Goal: Task Accomplishment & Management: Manage account settings

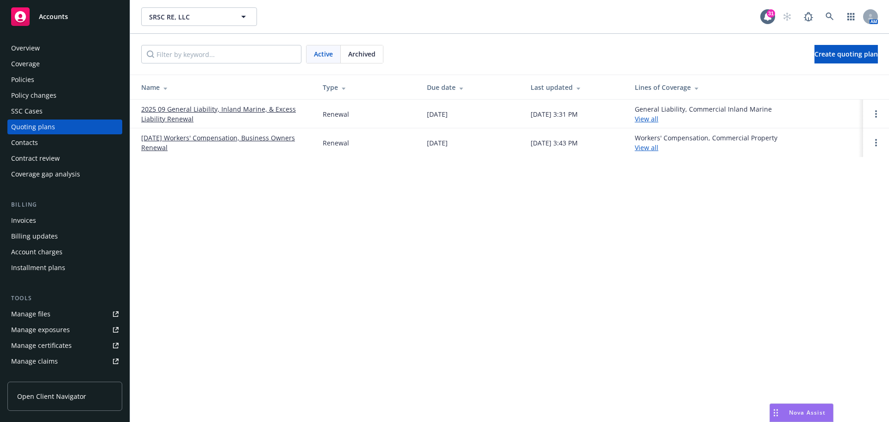
click at [51, 312] on link "Manage files" at bounding box center [64, 313] width 115 height 15
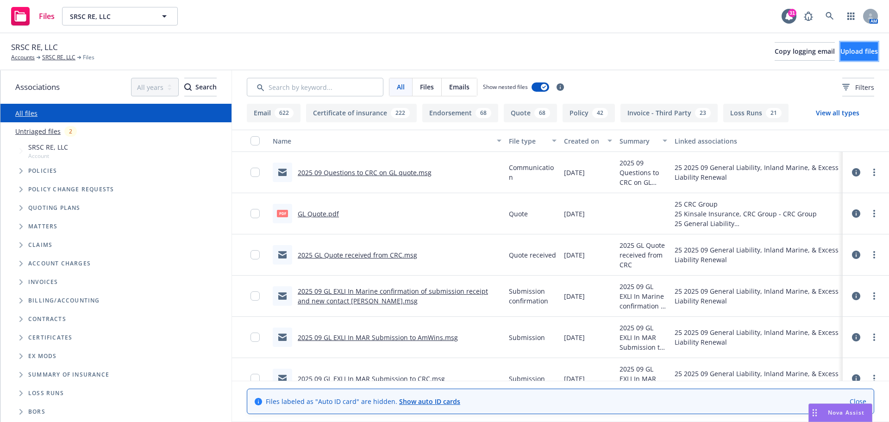
click at [840, 54] on span "Upload files" at bounding box center [858, 51] width 37 height 9
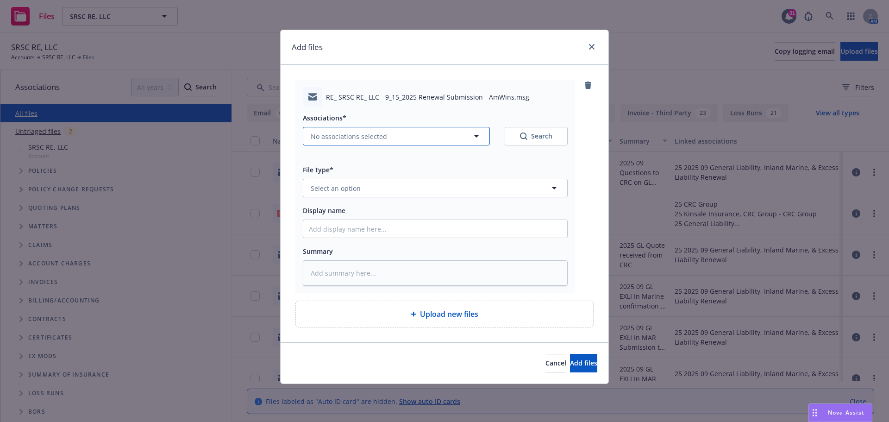
click at [474, 136] on icon "button" at bounding box center [476, 136] width 11 height 11
type textarea "x"
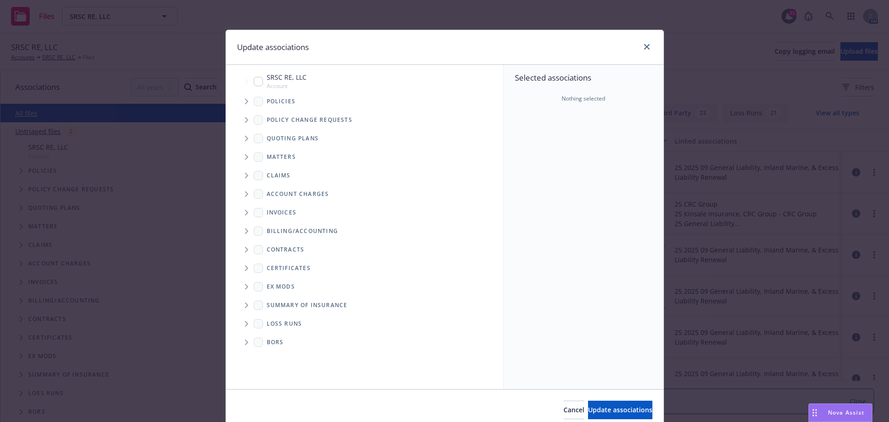
click at [245, 137] on icon "Tree Example" at bounding box center [246, 139] width 3 height 6
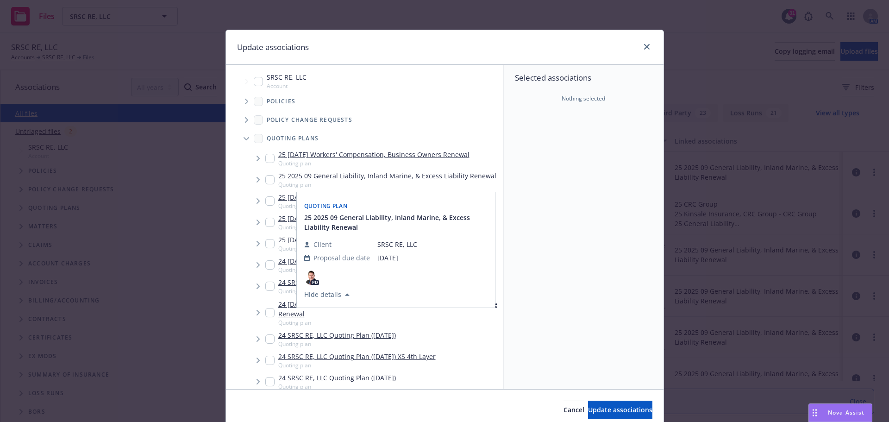
click at [265, 179] on input "Tree Example" at bounding box center [269, 179] width 9 height 9
checkbox input "true"
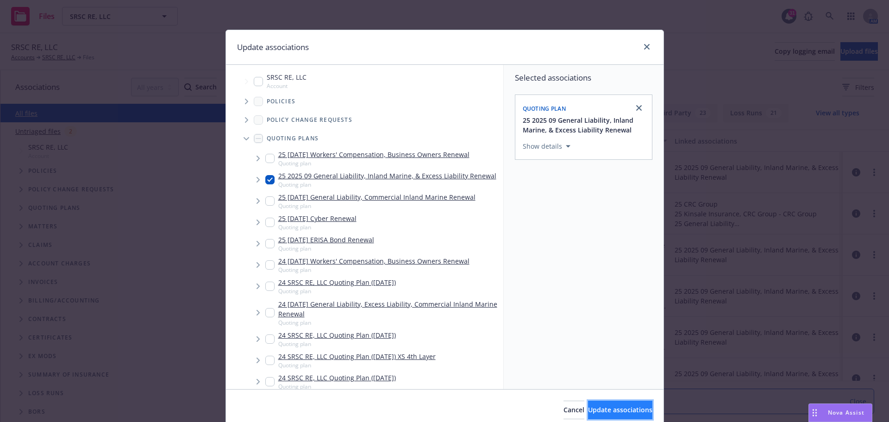
click at [588, 408] on span "Update associations" at bounding box center [620, 409] width 64 height 9
type textarea "x"
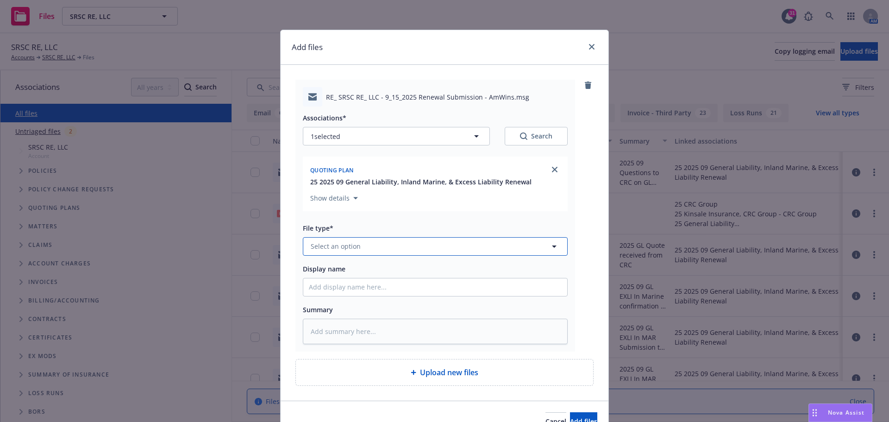
click at [553, 247] on icon "button" at bounding box center [554, 246] width 11 height 11
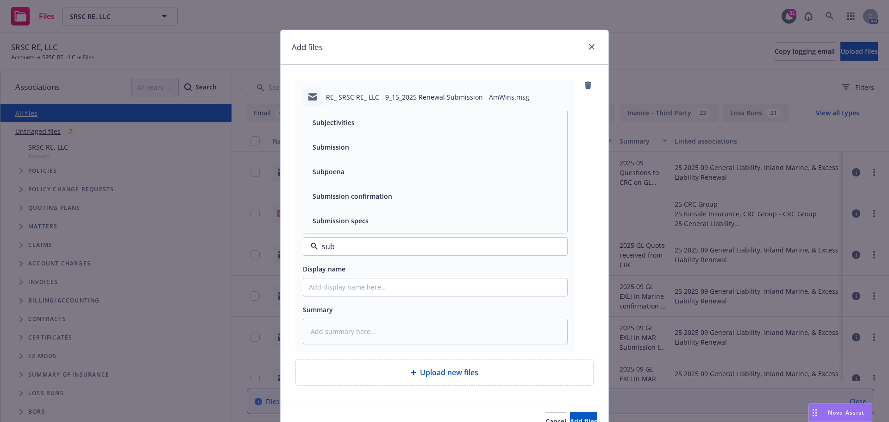
type input "subm"
click at [420, 189] on div "Submission confirmation" at bounding box center [435, 195] width 253 height 13
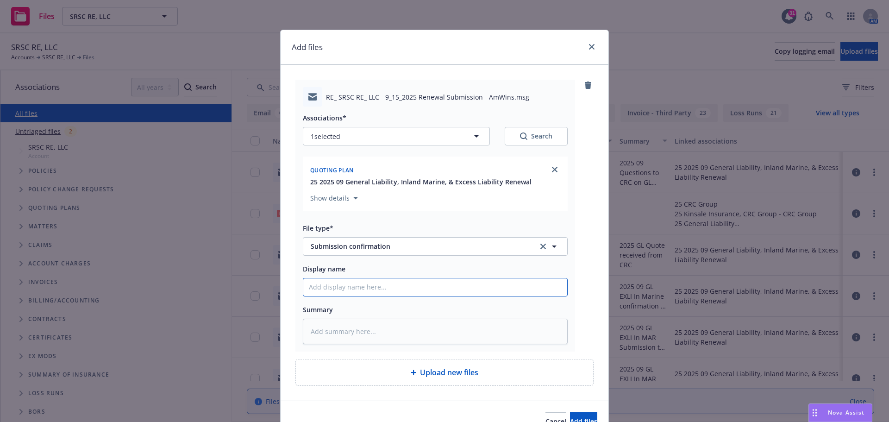
click at [330, 289] on input "Display name" at bounding box center [435, 287] width 264 height 18
type textarea "x"
type input "2"
type textarea "x"
type input "20"
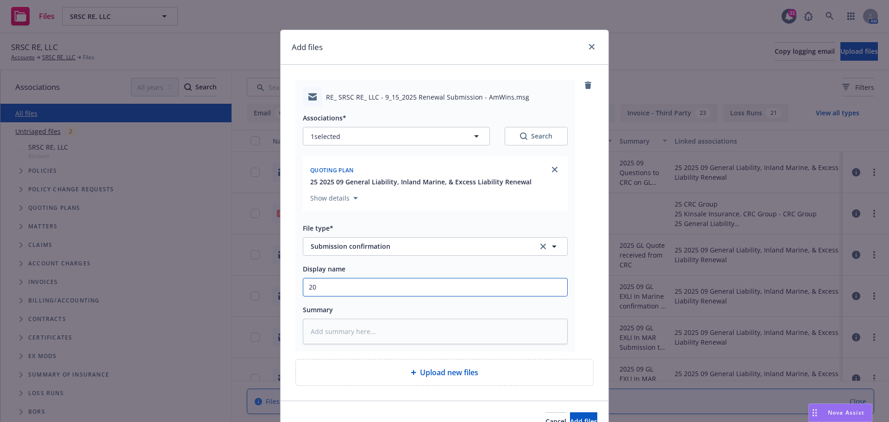
type textarea "x"
type input "202"
type textarea "x"
type input "2025"
type textarea "x"
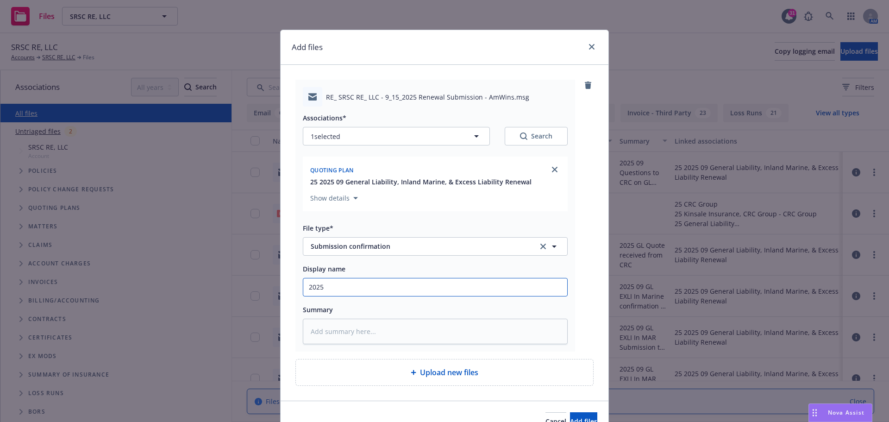
type input "2025"
type textarea "x"
type input "2025 0"
type textarea "x"
type input "2025 00"
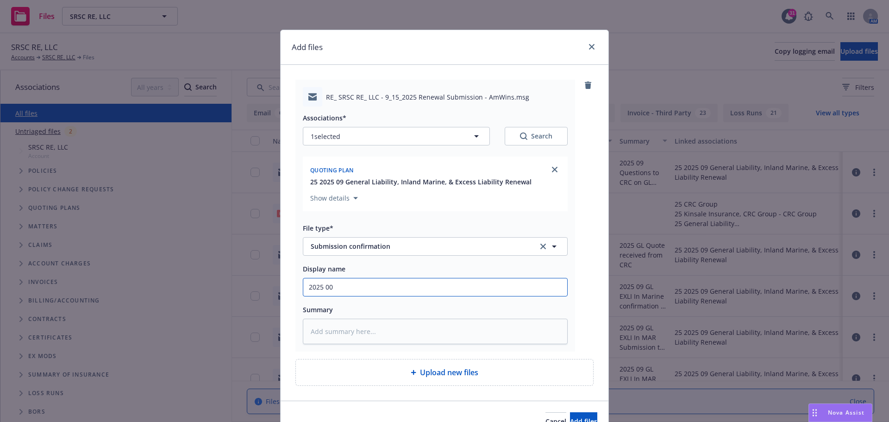
type textarea "x"
type input "2025 009"
type textarea "x"
type input "2025 00"
type textarea "x"
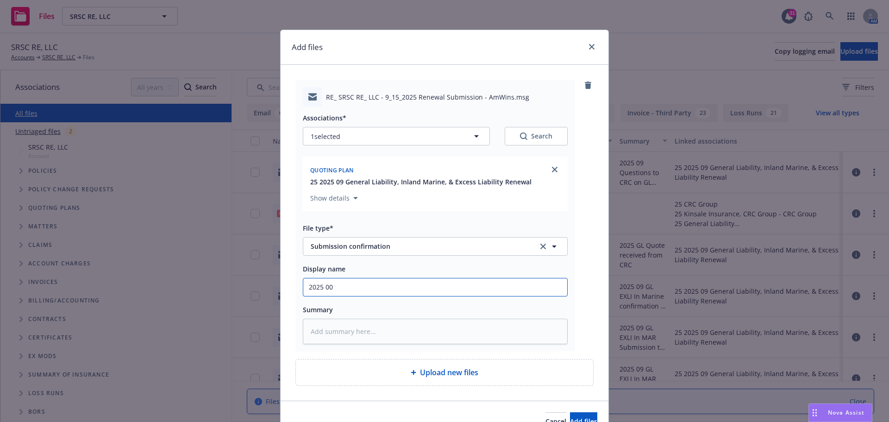
type input "2025 0"
type textarea "x"
type input "2025 09"
type textarea "x"
type input "2025 09"
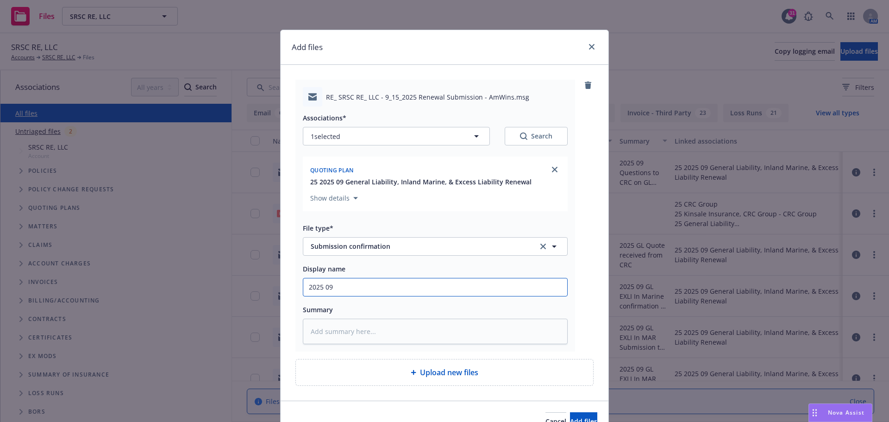
type textarea "x"
type input "2025 09 A"
type textarea "x"
type input "2025 09"
type textarea "x"
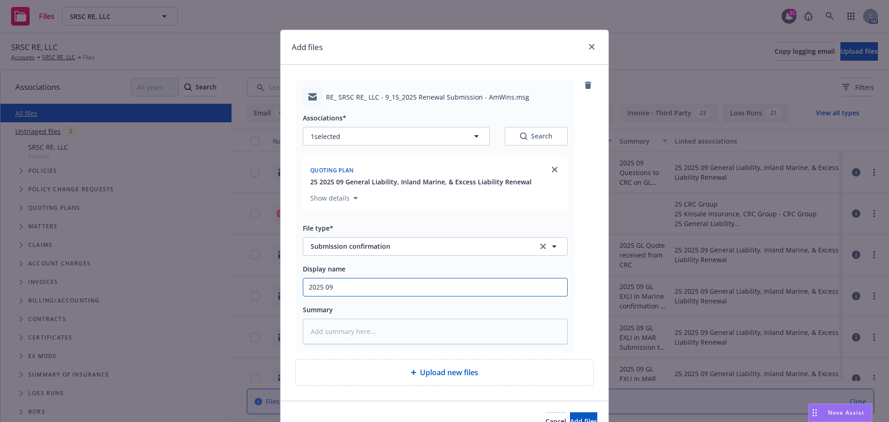
type input "2025 09 G"
type textarea "x"
type input "2025 09"
type textarea "x"
type input "2025 09"
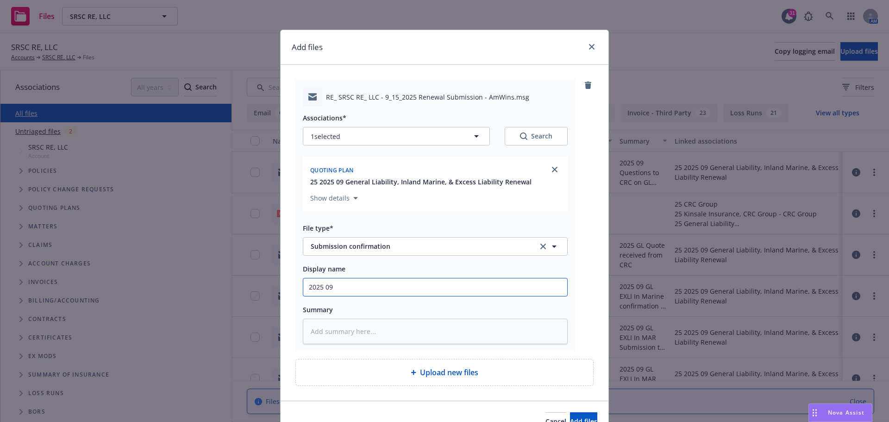
type textarea "x"
type input "2025 09 G"
type textarea "x"
type input "2025 09 GL"
type textarea "x"
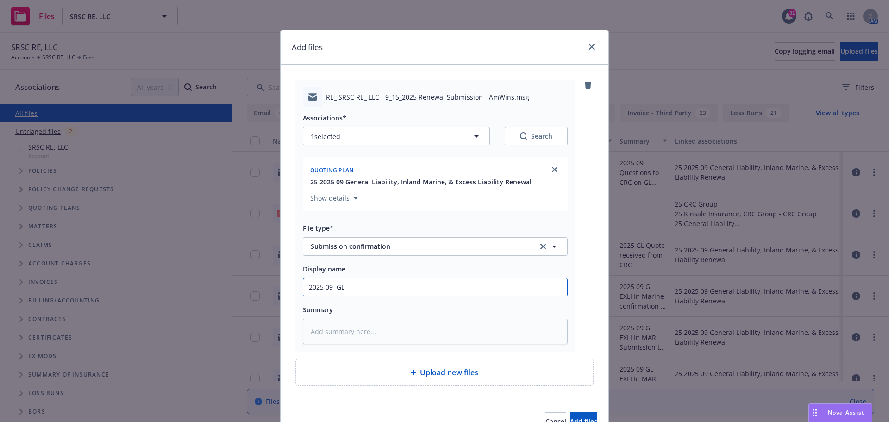
type input "2025 09 GL"
type textarea "x"
type input "2025 09 GL E"
type textarea "x"
type input "2025 09 GL EX"
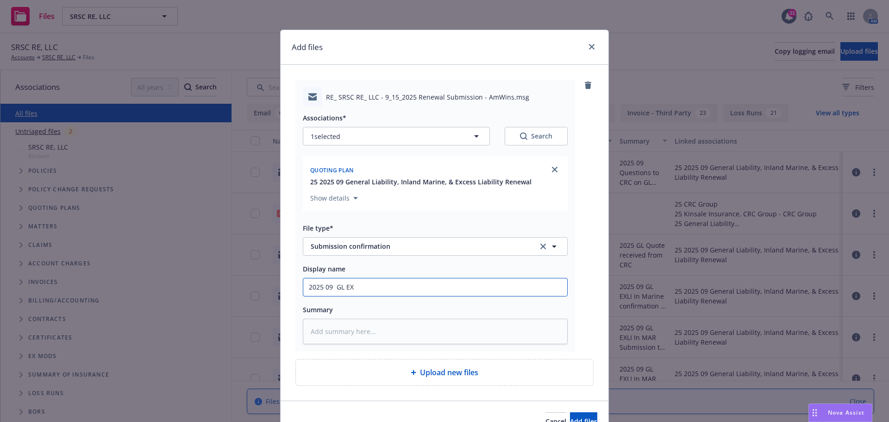
type textarea "x"
type input "2025 09 GL EXL"
type textarea "x"
type input "2025 09 GL EXLI"
type textarea "x"
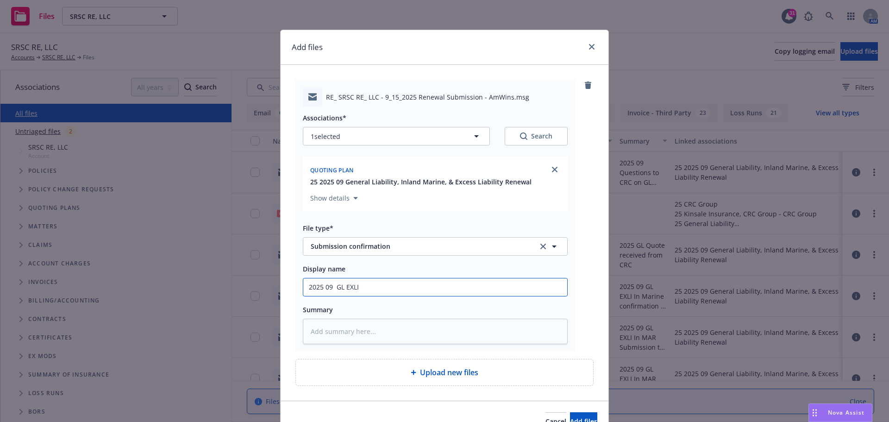
type input "2025 09 GL EXLI"
type textarea "x"
type input "2025 09 GL EXLI I"
type textarea "x"
type input "2025 09 GL EXLI IN"
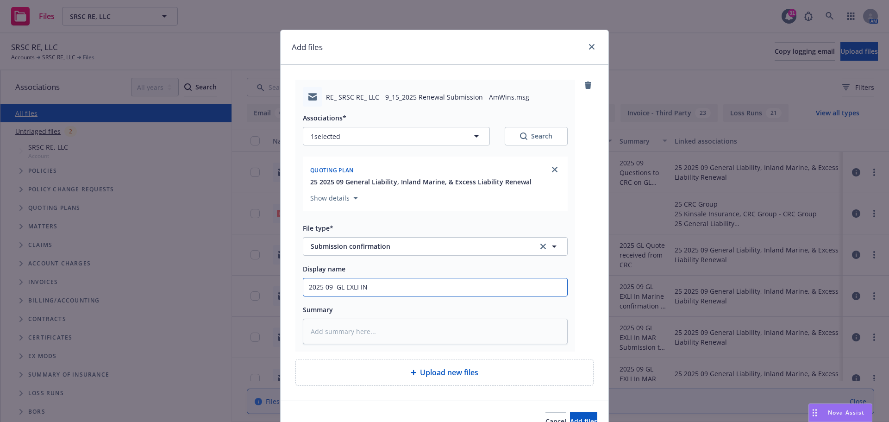
type textarea "x"
type input "2025 09 GL EXLI IN"
type textarea "x"
type input "2025 09 GL EXLI IN M"
type textarea "x"
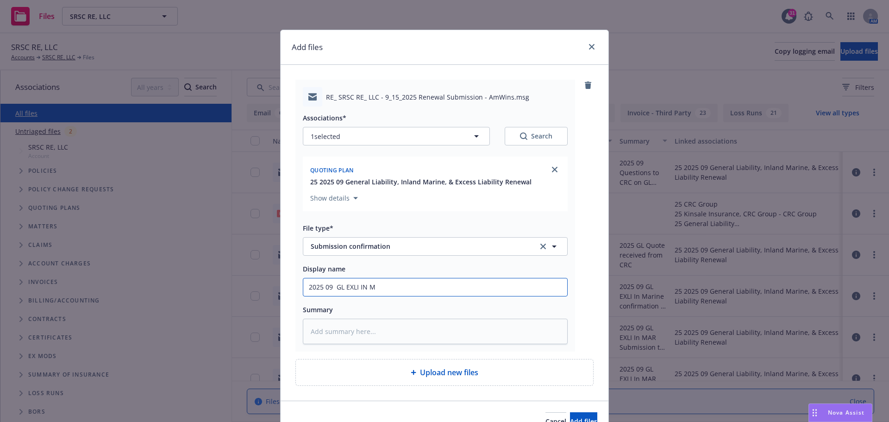
type input "2025 09 GL EXLI IN [GEOGRAPHIC_DATA]"
type textarea "x"
type input "2025 09 GL EXLI IN [GEOGRAPHIC_DATA]"
type textarea "x"
type input "2025 09 GL EXLI IN [GEOGRAPHIC_DATA]"
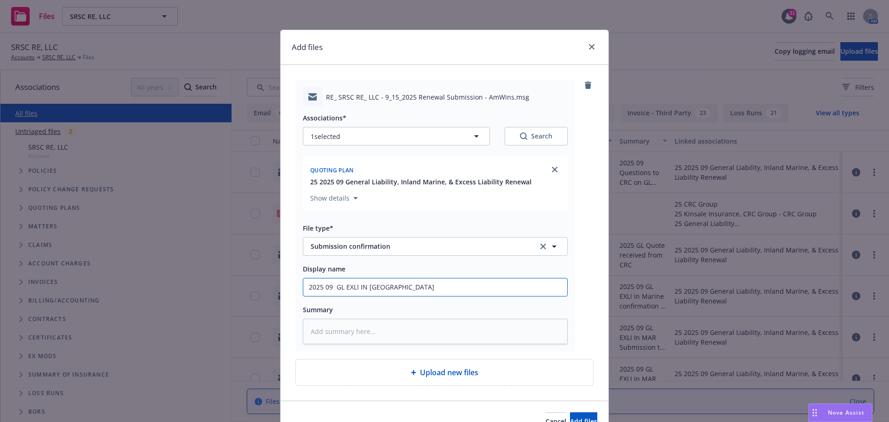
type textarea "x"
type input "2025 09 GL EXLI IN MAR s"
type textarea "x"
type input "2025 09 GL EXLI IN MAR su"
type textarea "x"
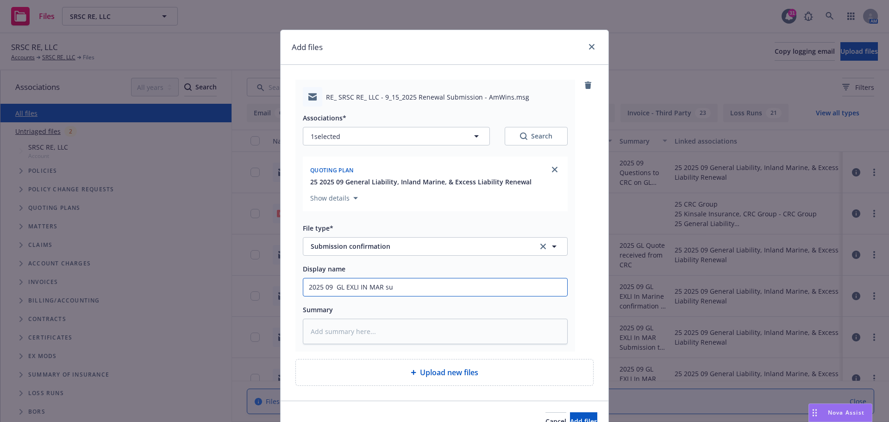
type input "2025 09 GL EXLI IN MAR sub"
type textarea "x"
type input "2025 09 GL EXLI IN MAR subm"
type textarea "x"
type input "2025 09 GL EXLI IN MAR submi"
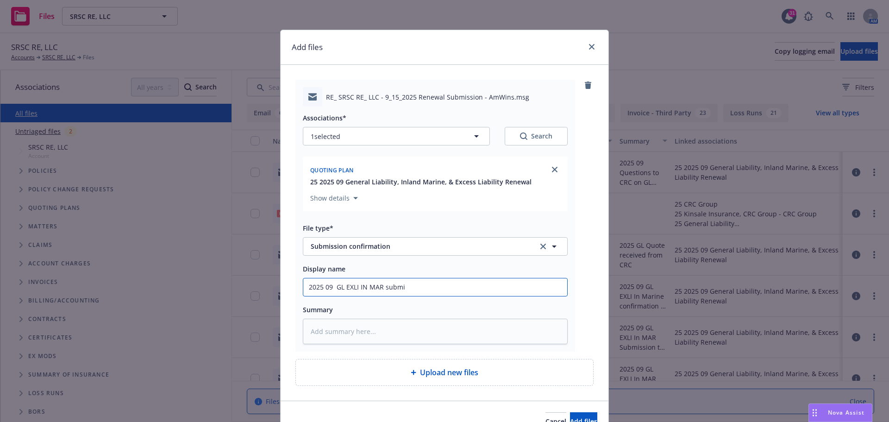
type textarea "x"
type input "2025 09 GL EXLI IN MAR submis"
type textarea "x"
type input "2025 09 GL EXLI IN MAR submiss"
type textarea "x"
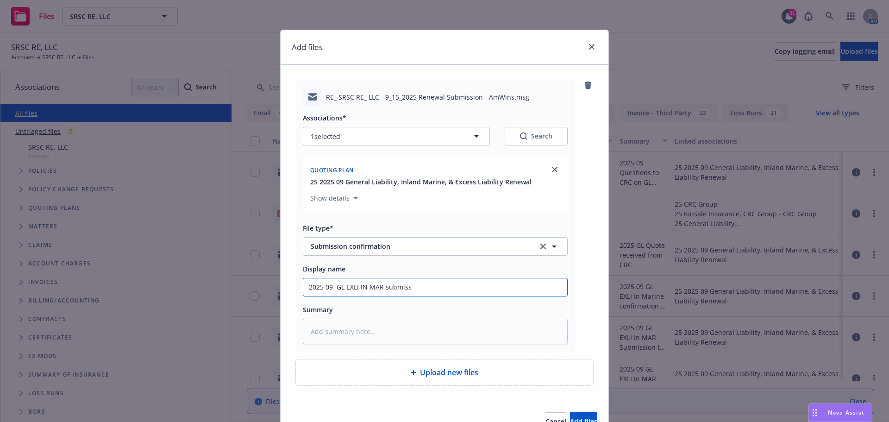
type input "2025 09 GL EXLI IN MAR submissi"
type textarea "x"
type input "2025 09 GL EXLI IN MAR submissio"
type textarea "x"
type input "2025 09 GL EXLI IN MAR submission"
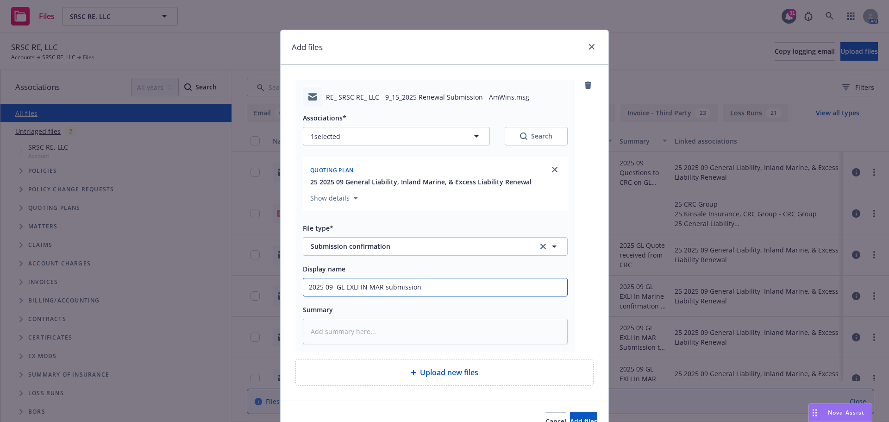
type textarea "x"
type input "2025 09 GL EXLI IN MAR submission"
type textarea "x"
type input "2025 09 GL EXLI IN MAR submission c"
type textarea "x"
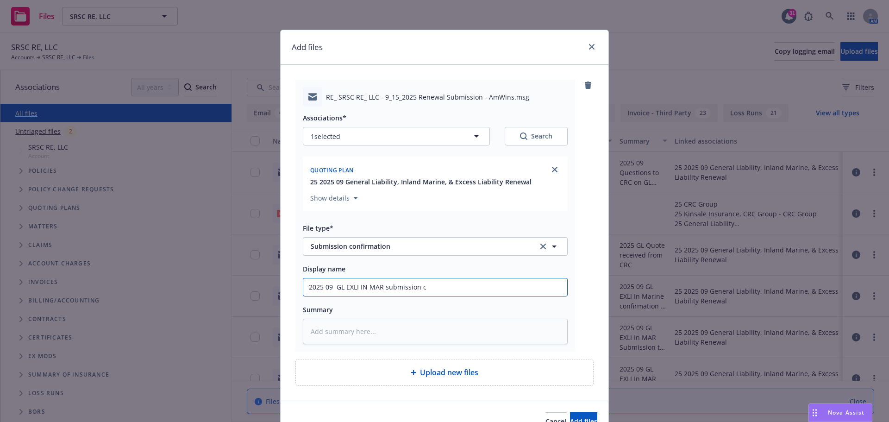
type input "2025 09 GL EXLI IN MAR submission co"
type textarea "x"
type input "2025 09 GL EXLI IN MAR submission con"
type textarea "x"
type input "2025 09 GL EXLI IN MAR submission conf"
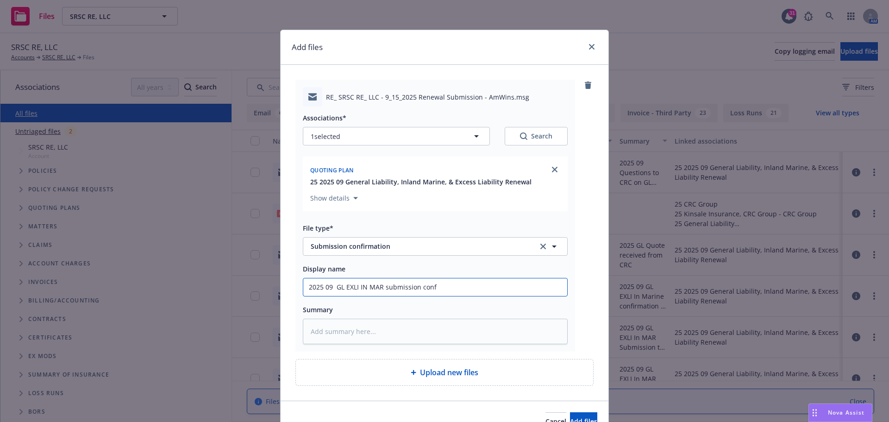
type textarea "x"
type input "2025 09 GL EXLI IN MAR submission confi"
type textarea "x"
type input "2025 09 GL EXLI IN MAR submission confir"
type textarea "x"
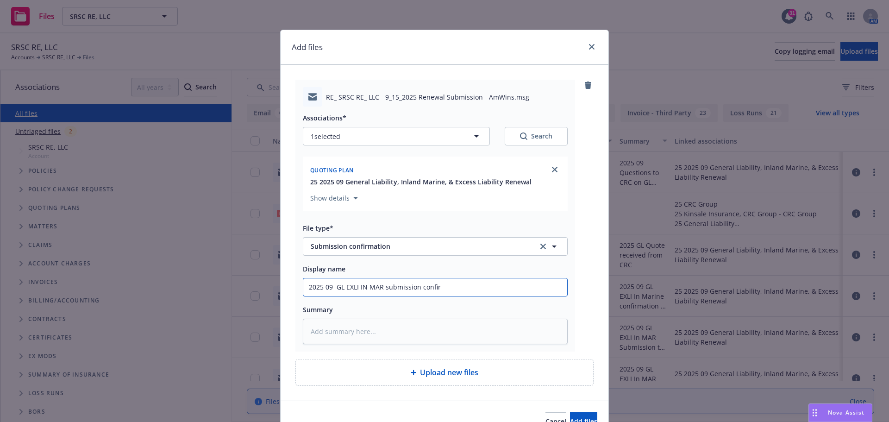
type input "2025 09 GL EXLI IN MAR submission confirm"
type textarea "x"
type input "2025 09 GL EXLI IN MAR submission confirma"
type textarea "x"
type input "2025 09 GL EXLI IN MAR submission confirmat"
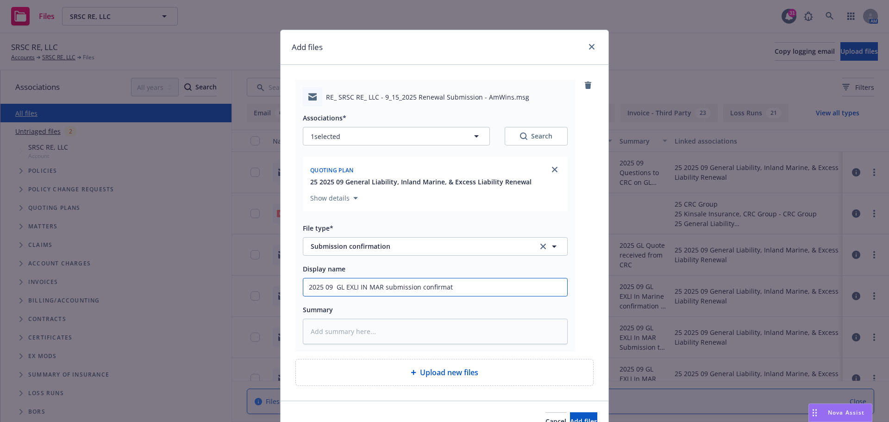
type textarea "x"
type input "2025 09 GL EXLI IN MAR submission confirmati"
type textarea "x"
type input "2025 09 GL EXLI IN MAR submission confirmatio"
type textarea "x"
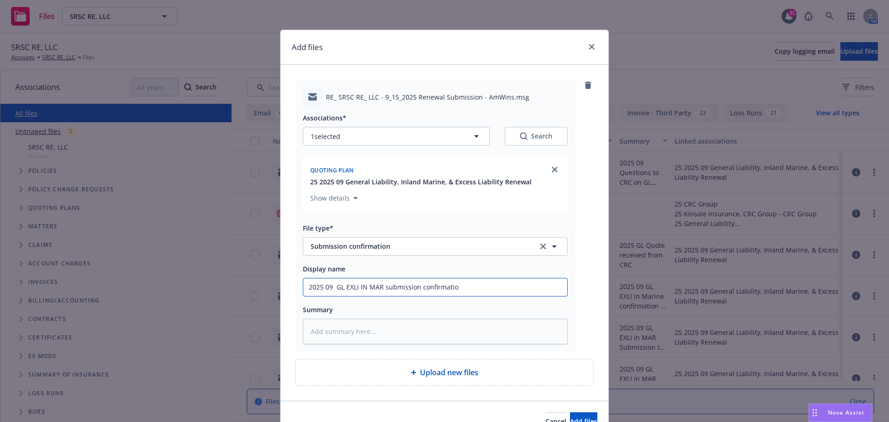
type input "2025 09 GL EXLI IN MAR submission confirmation"
type textarea "x"
type input "2025 09 GL EXLI IN MAR submission confirmation"
type textarea "x"
type input "2025 09 GL EXLI IN MAR submission confirmation f"
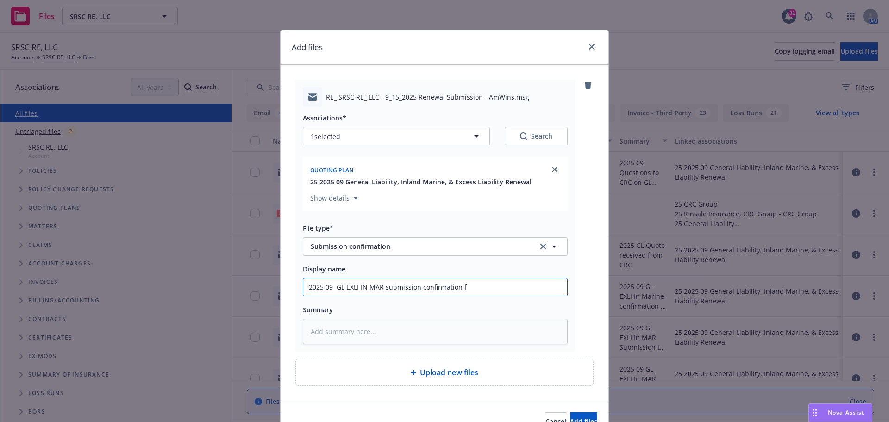
type textarea "x"
type input "2025 09 GL EXLI IN MAR submission confirmation fr"
type textarea "x"
type input "2025 09 GL EXLI IN MAR submission confirmation fro"
type textarea "x"
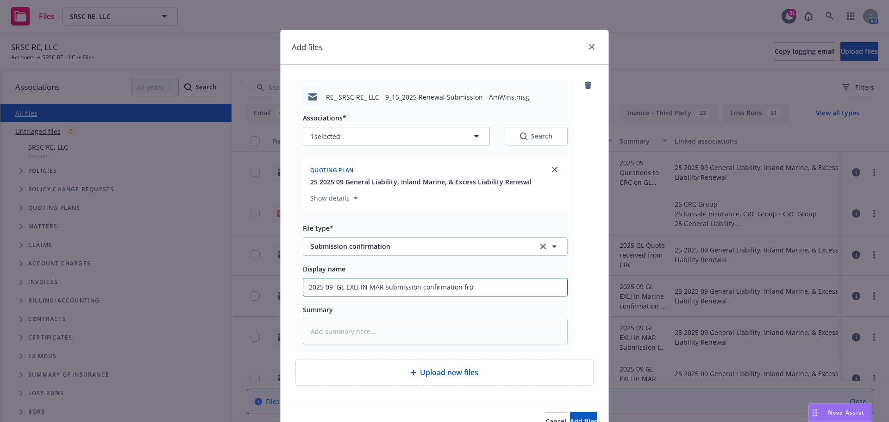
type input "2025 09 GL EXLI IN MAR submission confirmation from"
type textarea "x"
type input "2025 09 GL EXLI IN MAR submission confirmation from"
type textarea "x"
type input "2025 09 GL EXLI IN MAR submission confirmation from A"
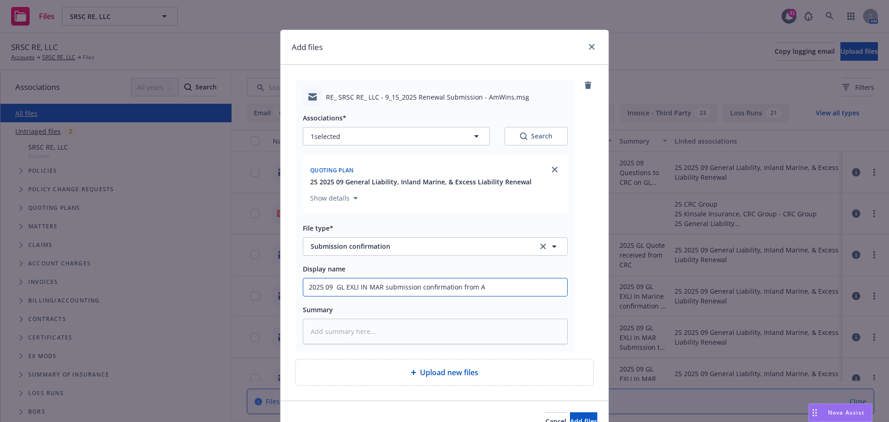
type textarea "x"
type input "2025 09 GL EXLI IN MAR submission confirmation from Am"
type textarea "x"
type input "2025 09 GL EXLI IN MAR submission confirmation from AmW"
type textarea "x"
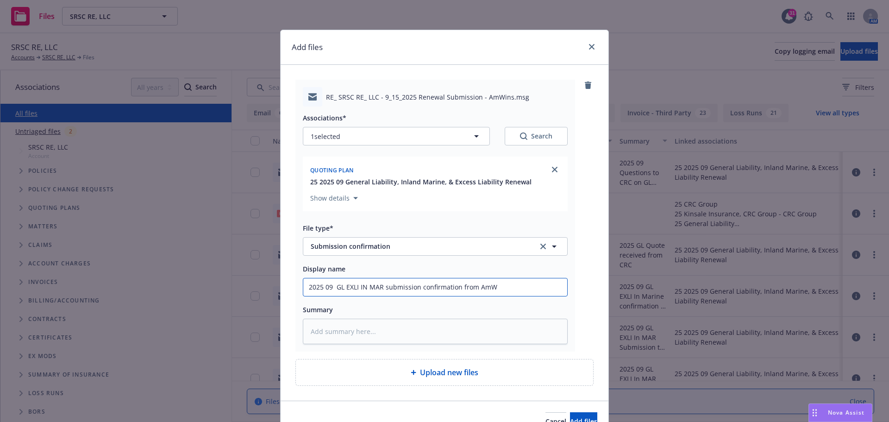
type input "2025 09 GL EXLI IN MAR submission confirmation from AmWi"
type textarea "x"
type input "2025 09 GL EXLI IN MAR submission confirmation from AmWin"
type textarea "x"
type input "2025 09 GL EXLI IN MAR submission confirmation from AmWins"
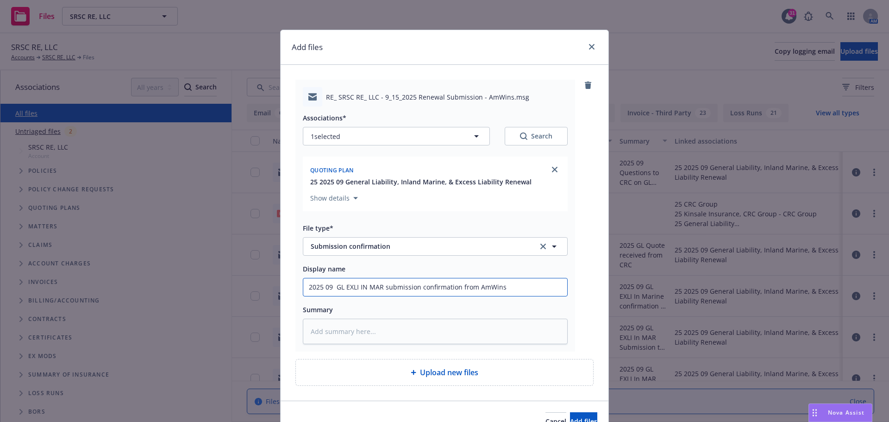
type textarea "x"
type input "2025 09 GL EXLI IN MAR submission confirmation from AmWins"
type textarea "x"
type input "2025 09 GL EXLI IN MAR submission confirmation from AmWins ("
type textarea "x"
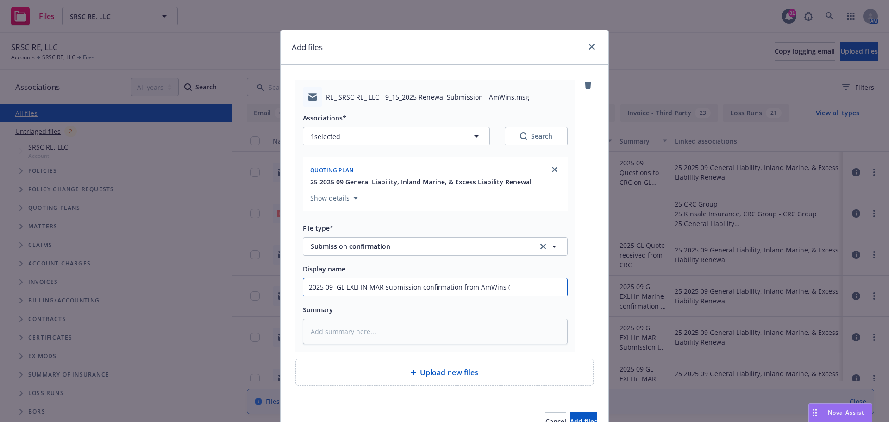
type input "2025 09 GL EXLI IN MAR submission confirmation from AmWins (F"
type textarea "x"
type input "2025 09 GL EXLI IN MAR submission confirmation from AmWins (Fo"
type textarea "x"
type input "2025 09 GL EXLI IN MAR submission confirmation from AmWins (For"
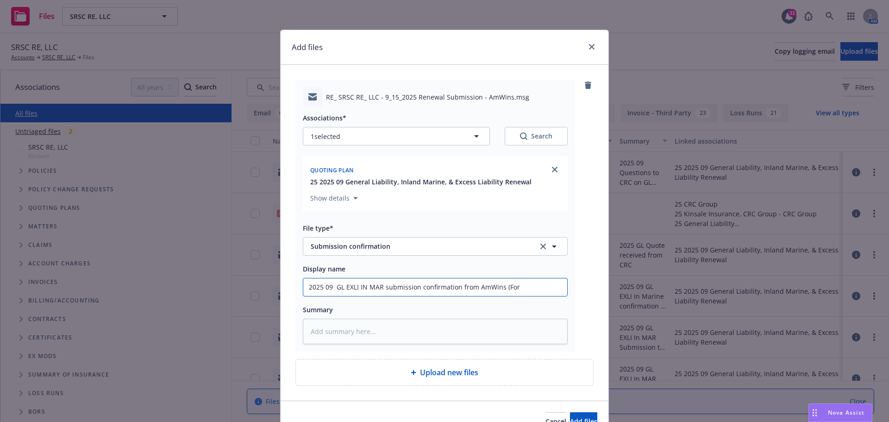
type textarea "x"
type input "2025 09 GL EXLI IN MAR submission confirmation from AmWins (Forr"
type textarea "x"
type input "2025 09 GL EXLI IN MAR submission confirmation from AmWins (Forre"
type textarea "x"
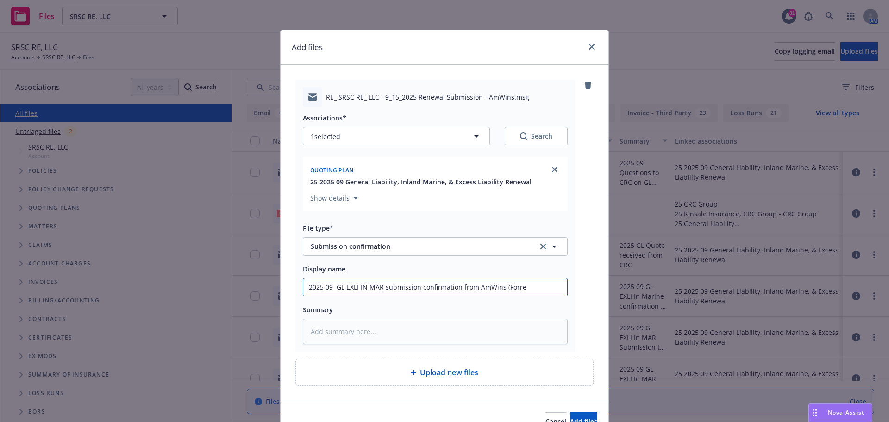
type input "2025 09 GL EXLI IN MAR submission confirmation from AmWins (Forres"
type textarea "x"
type input "2025 09 GL EXLI IN MAR submission confirmation from AmWins ([PERSON_NAME]"
type textarea "x"
type input "2025 09 GL EXLI IN MAR submission confirmation from AmWins ([PERSON_NAME]"
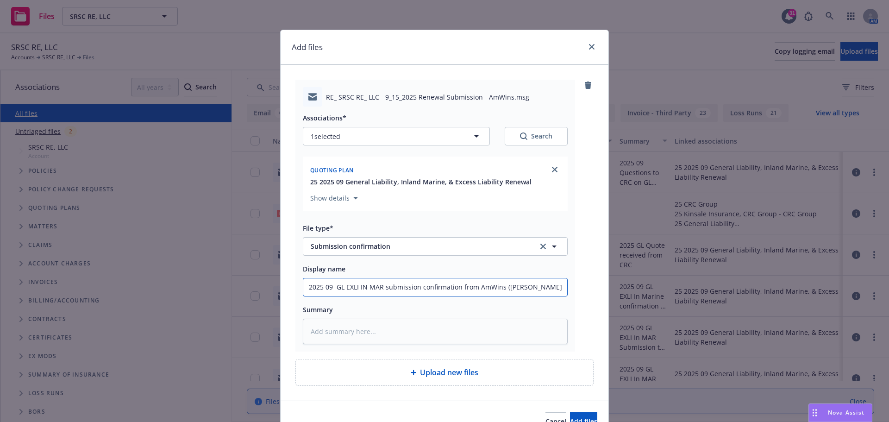
type textarea "x"
type input "2025 09 GL EXLI IN MAR submission confirmation from AmWins ([PERSON_NAME]"
type textarea "x"
type input "2025 09 GL EXLI IN MAR submission confirmation from AmWins ([PERSON_NAME]"
type textarea "x"
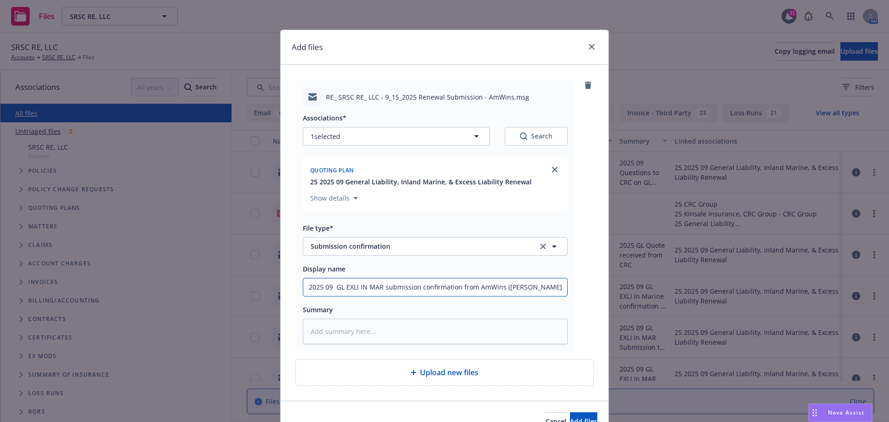
type input "2025 09 GL EXLI IN MAR submission confirmation from AmWins ([PERSON_NAME]"
type textarea "x"
type input "2025 09 GL EXLI IN MAR submission confirmation from AmWins ([PERSON_NAME]"
type textarea "x"
type input "2025 09 GL EXLI IN MAR submission confirmation from AmWins ([PERSON_NAME]"
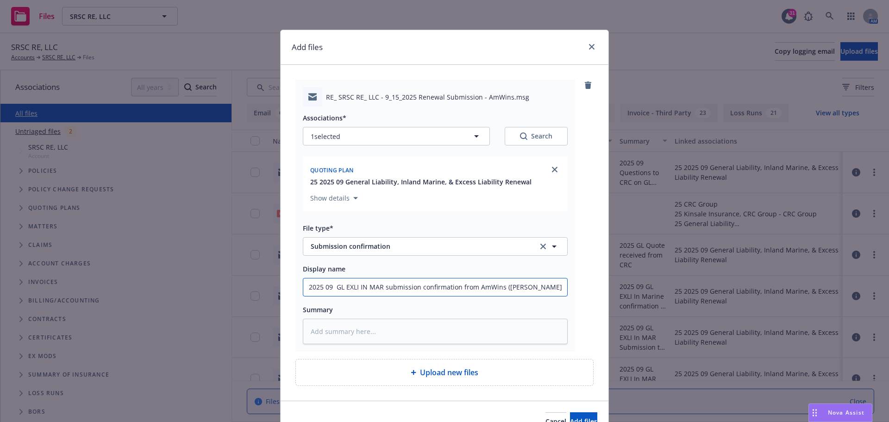
type textarea "x"
type input "2025 09 GL EXLI IN MAR submission confirmation from AmWins ([PERSON_NAME]"
type textarea "x"
type input "2025 09 GL EXLI IN MAR submission confirmation from AmWins ([PERSON_NAME] *"
type textarea "x"
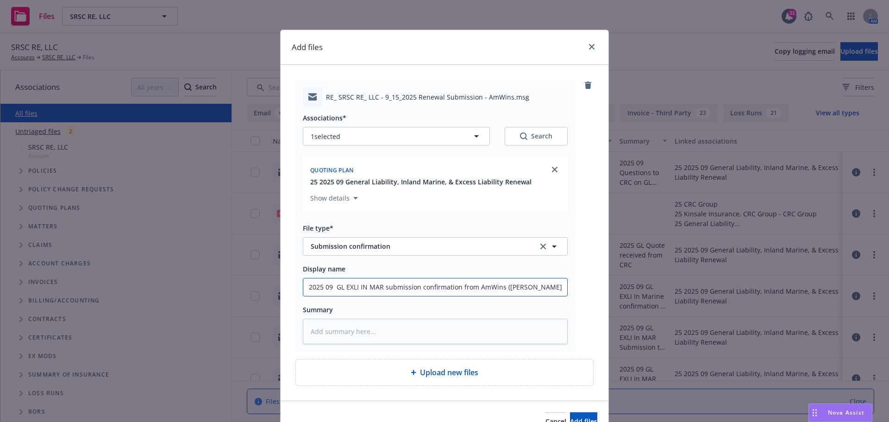
type input "2025 09 GL EXLI IN MAR submission confirmation from AmWins ([PERSON_NAME] *"
type textarea "x"
type input "2025 09 GL EXLI IN MAR submission confirmation from AmWins ([PERSON_NAME] *"
type textarea "x"
type input "2025 09 GL EXLI IN MAR submission confirmation from AmWins ([PERSON_NAME]"
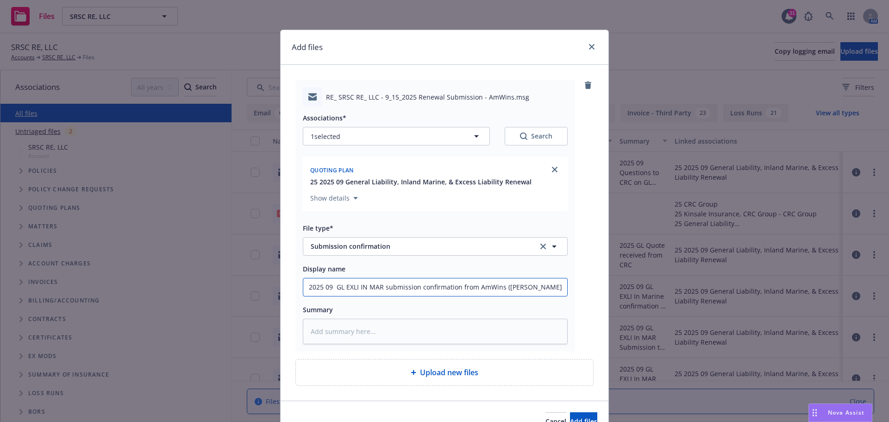
type textarea "x"
type input "2025 09 GL EXLI IN MAR submission confirmation from AmWins ([PERSON_NAME] &"
type textarea "x"
type input "2025 09 GL EXLI IN MAR submission confirmation from AmWins ([PERSON_NAME] &"
type textarea "x"
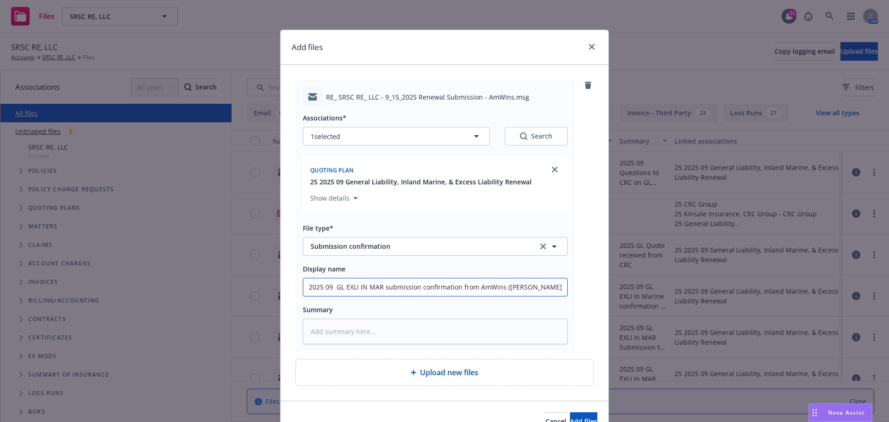
type input "2025 09 GL EXLI IN MAR submission confirmation from AmWins ([PERSON_NAME] & J"
type textarea "x"
type input "2025 09 GL EXLI IN MAR submission confirmation from AmWins ([PERSON_NAME] & Ju"
type textarea "x"
type input "2025 09 GL EXLI IN MAR submission confirmation from AmWins ([PERSON_NAME] & Jus"
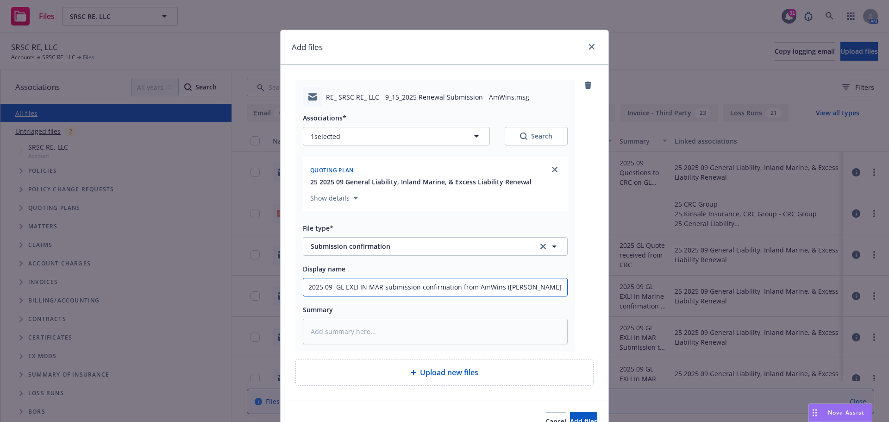
type textarea "x"
type input "2025 09 GL EXLI IN MAR submission confirmation from AmWins ([PERSON_NAME] & Just"
type textarea "x"
type input "2025 09 GL EXLI IN MAR submission confirmation from AmWins ([PERSON_NAME] & [PE…"
type textarea "x"
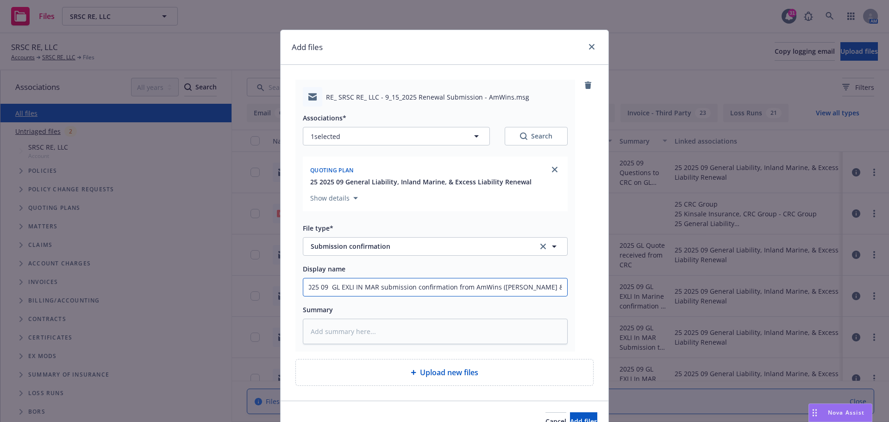
type input "2025 09 GL EXLI IN MAR submission confirmation from AmWins ([PERSON_NAME] & [PE…"
type textarea "x"
type input "2025 09 GL EXLI IN MAR submission confirmation from AmWins ([PERSON_NAME] & [PE…"
type textarea "x"
type input "2025 09 GL EXLI IN MAR submission confirmation from AmWins ([PERSON_NAME] & [PE…"
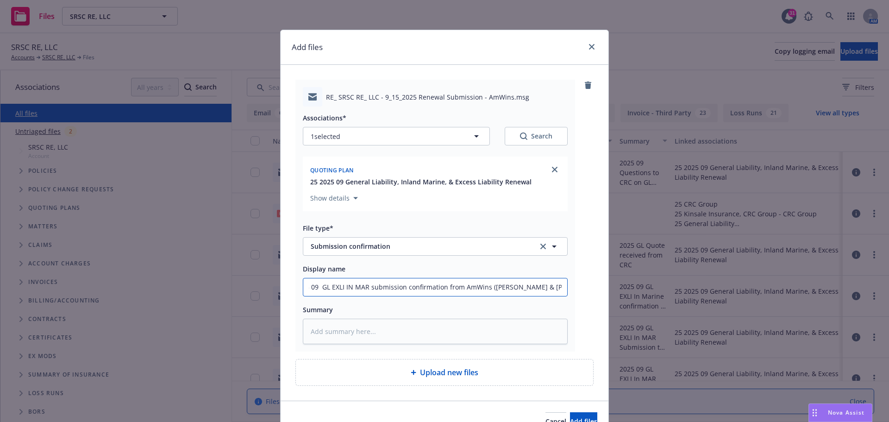
type textarea "x"
type input "2025 09 GL EXLI IN MAR submission confirmation from AmWins ([PERSON_NAME] & [PE…"
drag, startPoint x: 559, startPoint y: 283, endPoint x: 269, endPoint y: 286, distance: 289.4
click at [269, 286] on div "Add files RE_ SRSC RE_ LLC - 9_15_2025 Renewal Submission - AmWins.msg Associat…" at bounding box center [444, 211] width 889 height 422
click at [319, 326] on textarea at bounding box center [435, 331] width 265 height 25
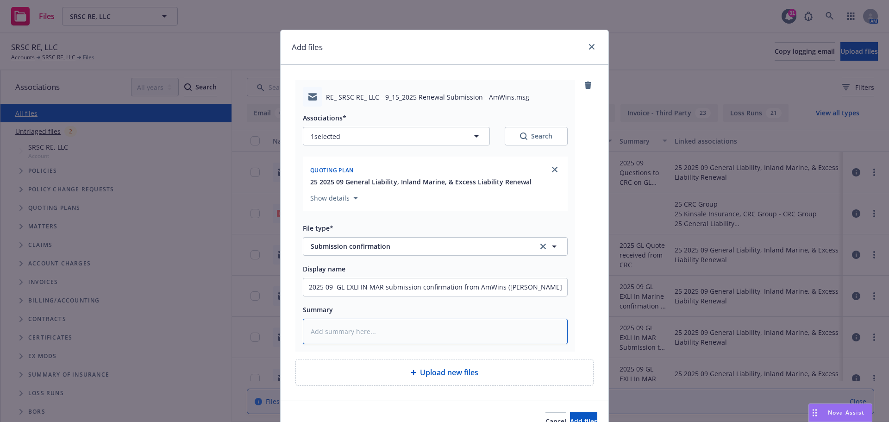
paste textarea "2025 09 GL EXLI IN MAR submission confirmation from AmWins ([PERSON_NAME] & [PE…"
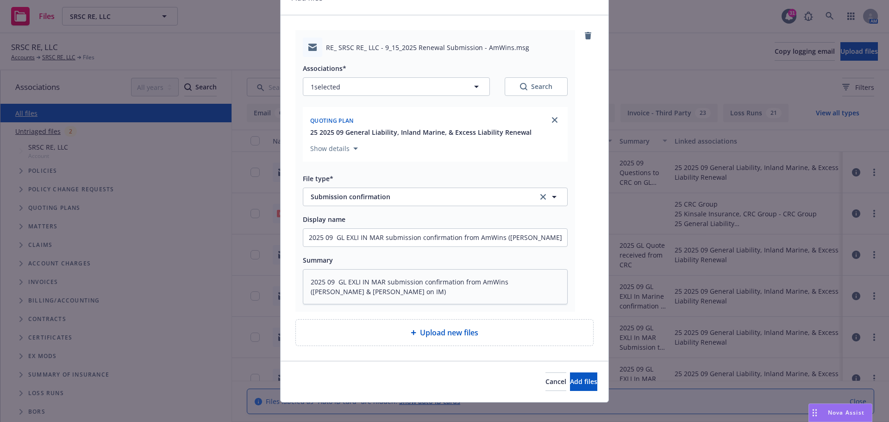
scroll to position [60, 0]
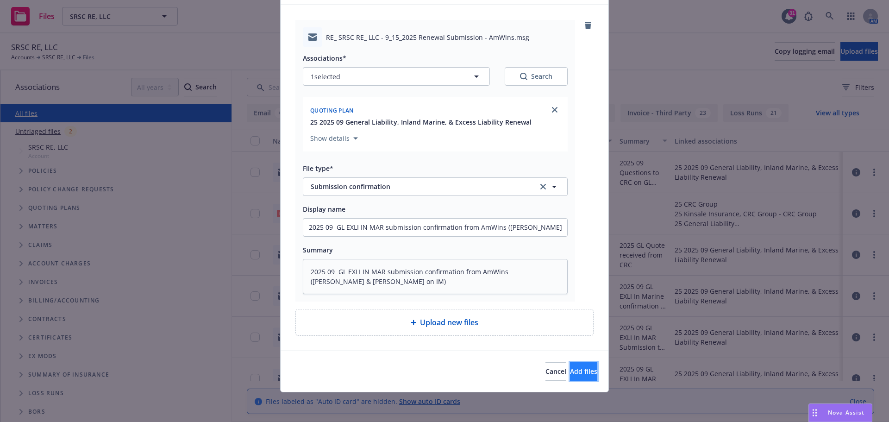
click at [570, 376] on button "Add files" at bounding box center [583, 371] width 27 height 19
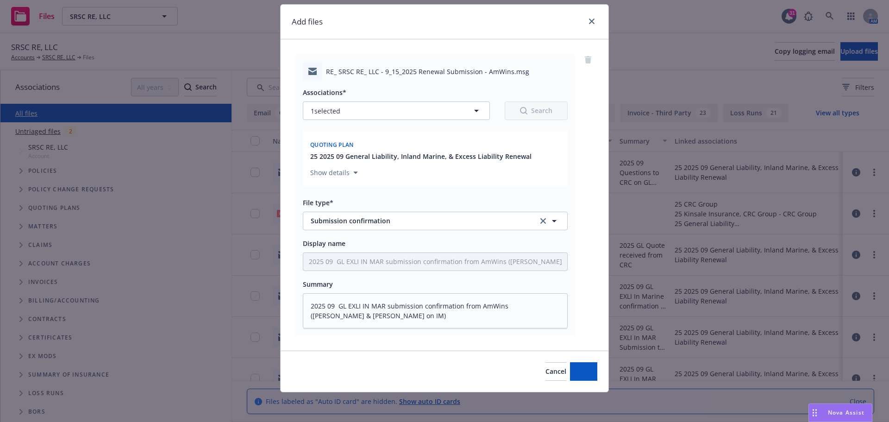
scroll to position [25, 0]
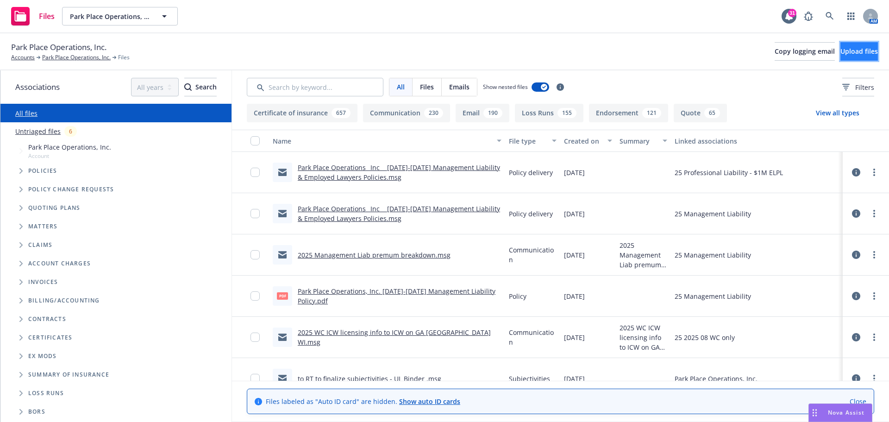
click at [840, 54] on span "Upload files" at bounding box center [858, 51] width 37 height 9
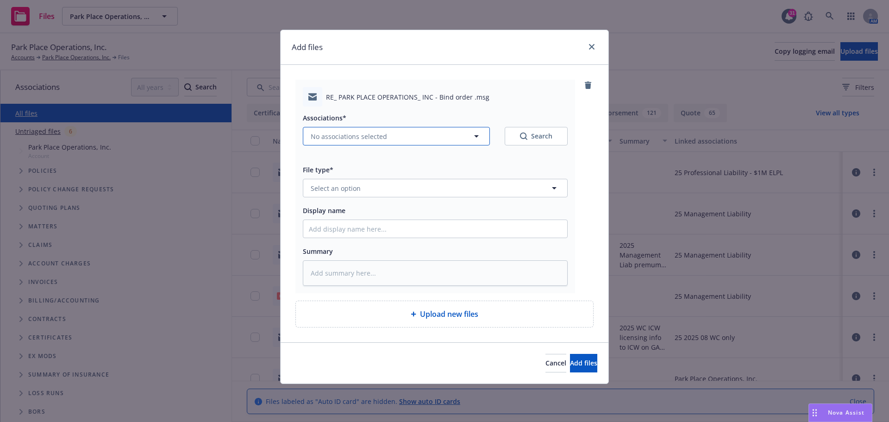
click at [478, 138] on icon "button" at bounding box center [476, 136] width 11 height 11
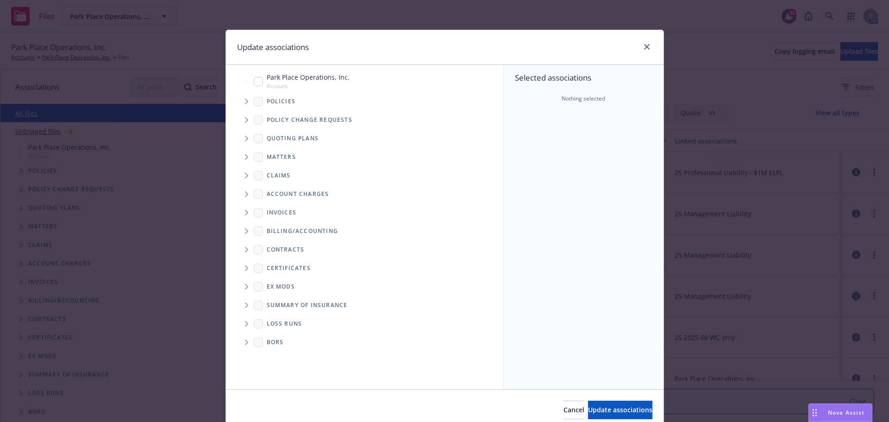
click at [245, 102] on span "Tree Example" at bounding box center [246, 101] width 15 height 15
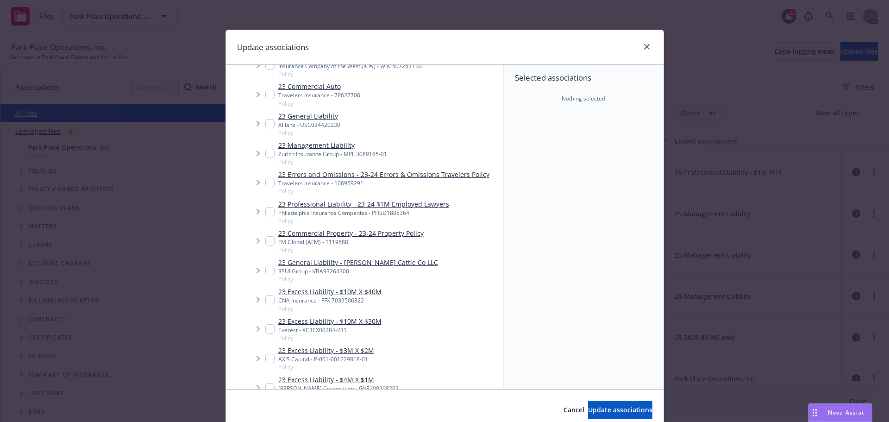
scroll to position [1298, 0]
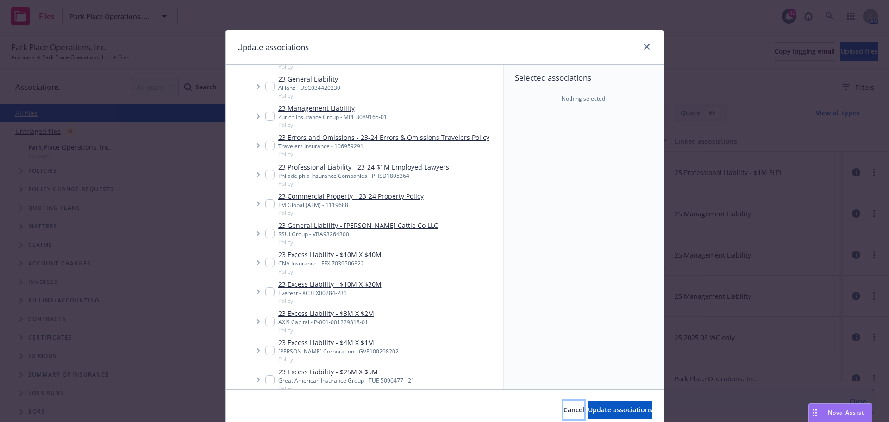
click at [563, 413] on span "Cancel" at bounding box center [573, 409] width 21 height 9
type textarea "x"
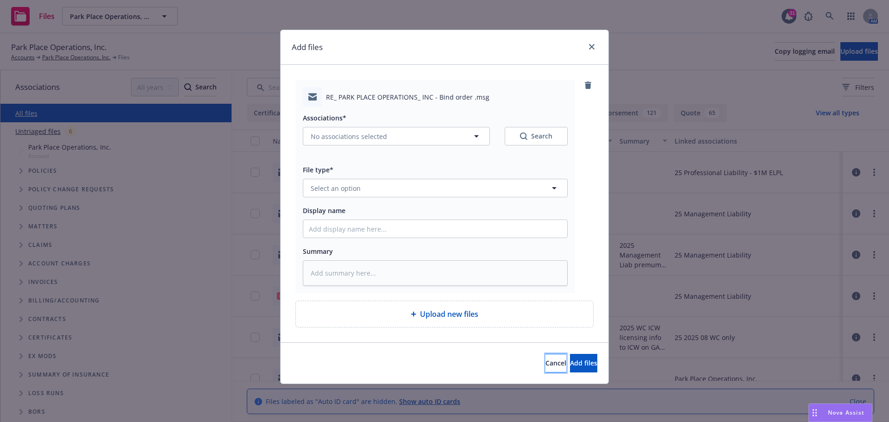
click at [545, 369] on button "Cancel" at bounding box center [555, 363] width 21 height 19
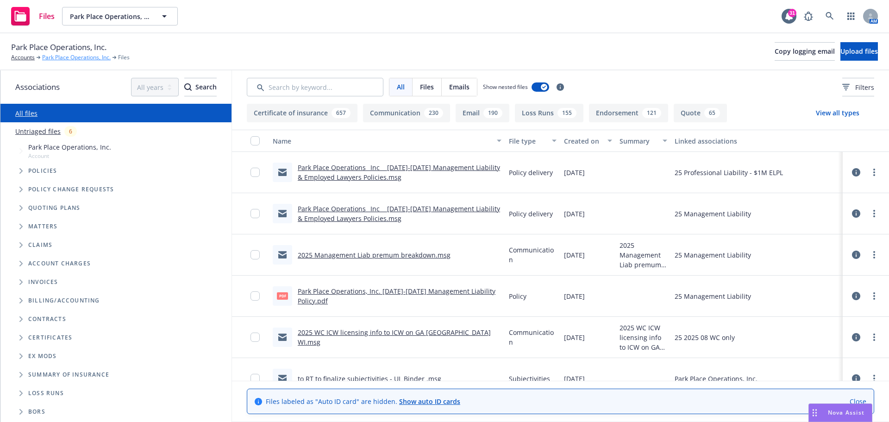
click at [72, 60] on link "Park Place Operations, Inc." at bounding box center [76, 57] width 69 height 8
